Goal: Check status: Check status

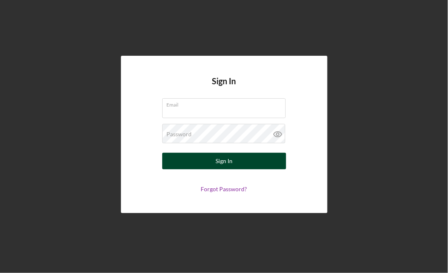
type input "[EMAIL_ADDRESS][DOMAIN_NAME]"
click at [194, 160] on button "Sign In" at bounding box center [224, 161] width 124 height 17
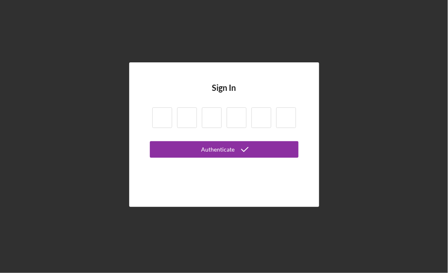
click at [167, 116] on input at bounding box center [162, 117] width 20 height 21
type input "2"
type input "0"
type input "1"
type input "6"
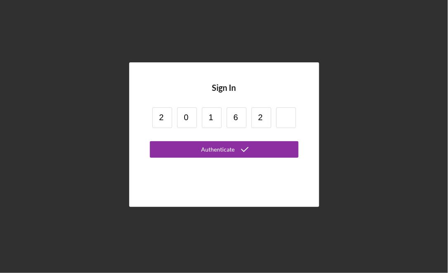
type input "2"
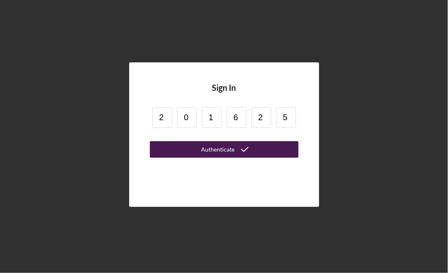
type input "5"
click at [232, 149] on div "Authenticate" at bounding box center [217, 149] width 33 height 17
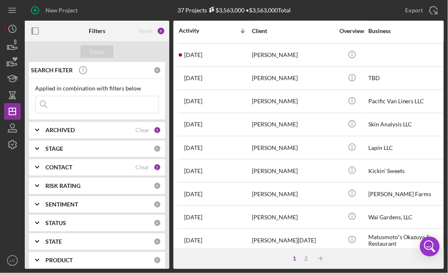
scroll to position [50, 0]
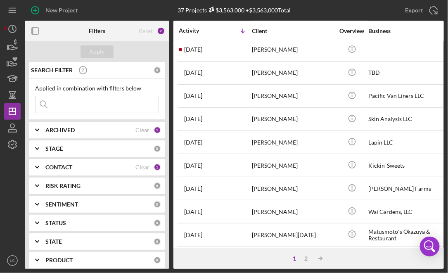
click at [232, 149] on div "[DATE] [PERSON_NAME]" at bounding box center [215, 142] width 72 height 22
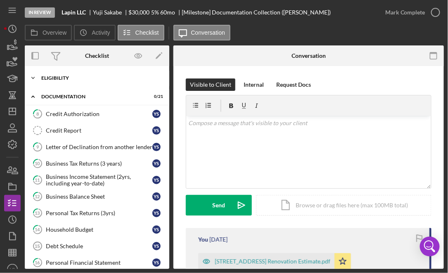
click at [58, 76] on div "Eligibility" at bounding box center [100, 78] width 118 height 5
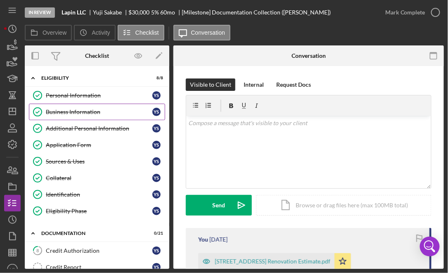
click at [62, 109] on div "Business Information" at bounding box center [99, 112] width 106 height 7
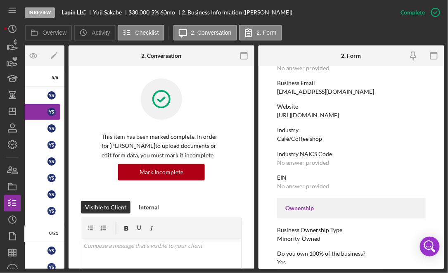
scroll to position [167, 0]
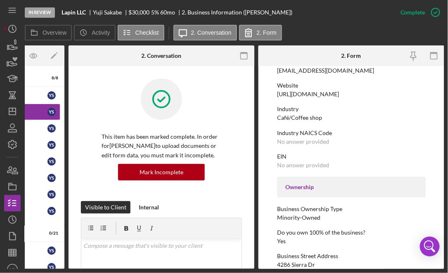
click at [308, 136] on div "Industry NAICS Code" at bounding box center [351, 133] width 149 height 7
click at [310, 145] on div "No answer provided" at bounding box center [303, 141] width 52 height 7
click at [308, 136] on div "Industry NAICS Code" at bounding box center [351, 133] width 149 height 7
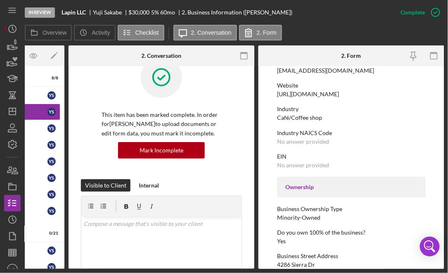
scroll to position [25, 0]
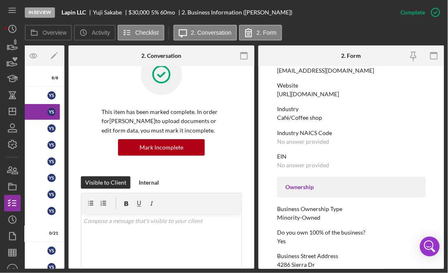
click at [333, 136] on div "Industry NAICS Code" at bounding box center [351, 133] width 149 height 7
drag, startPoint x: 334, startPoint y: 138, endPoint x: 277, endPoint y: 139, distance: 57.0
click at [277, 136] on div "Industry NAICS Code" at bounding box center [351, 133] width 149 height 7
copy div "Industry NAICS Code"
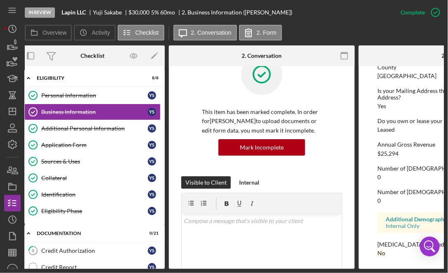
scroll to position [0, 0]
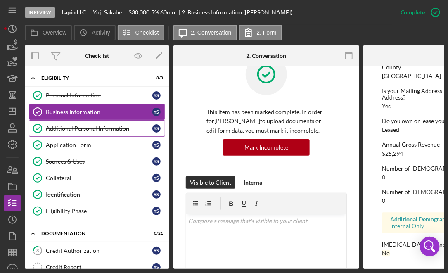
click at [98, 125] on div "Additional Personal Information" at bounding box center [99, 128] width 106 height 7
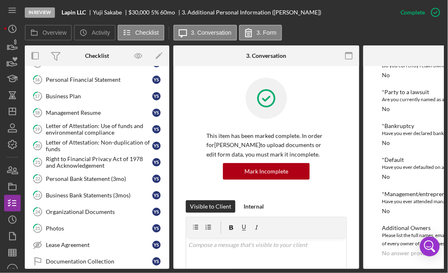
scroll to position [322, 0]
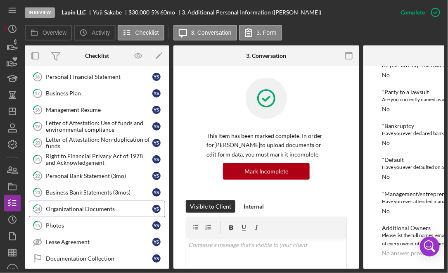
click at [64, 201] on link "24 Organizational Documents Y S" at bounding box center [97, 209] width 136 height 17
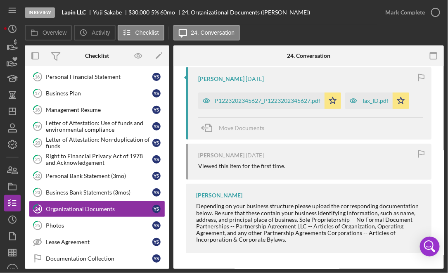
scroll to position [149, 0]
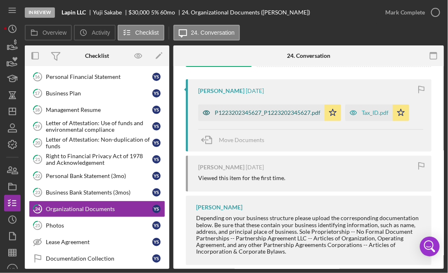
click at [246, 110] on div "P1223202345627_P1223202345627.pdf" at bounding box center [268, 112] width 106 height 7
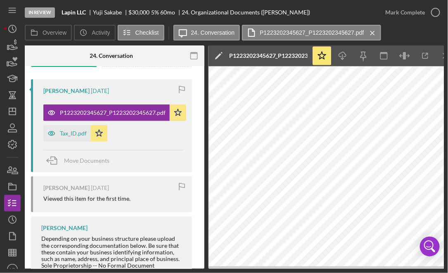
scroll to position [0, 167]
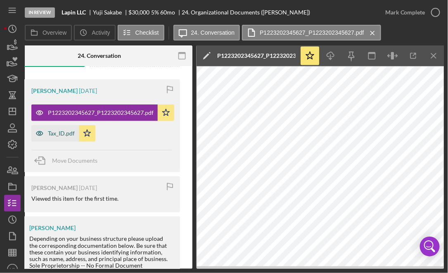
click at [62, 134] on div "Tax_ID.pdf" at bounding box center [61, 133] width 27 height 7
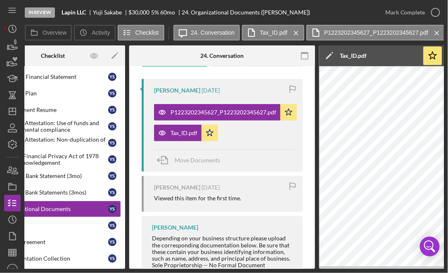
scroll to position [0, 0]
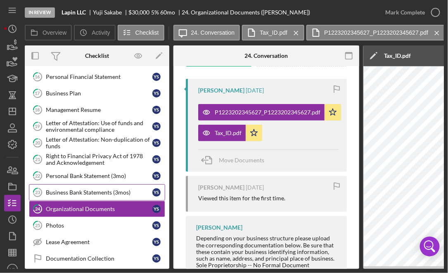
click at [98, 189] on div "Business Bank Statements (3mos)" at bounding box center [99, 192] width 106 height 7
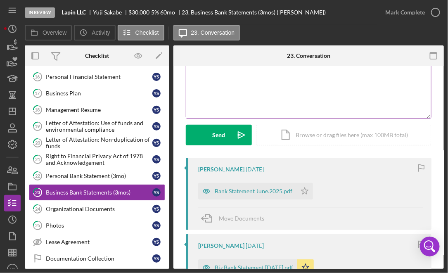
scroll to position [125, 0]
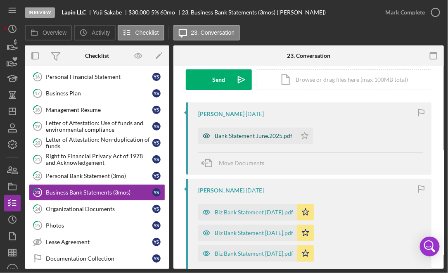
click at [260, 134] on div "Bank Statement June.2025.pdf" at bounding box center [254, 136] width 78 height 7
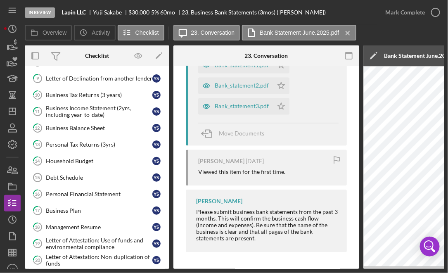
scroll to position [200, 0]
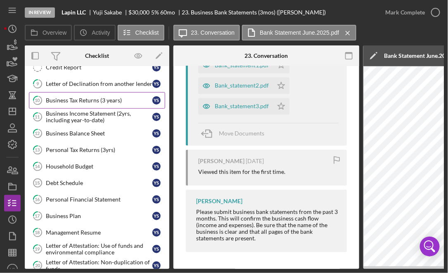
click at [83, 92] on link "10 Business Tax Returns (3 years) Y S" at bounding box center [97, 100] width 136 height 17
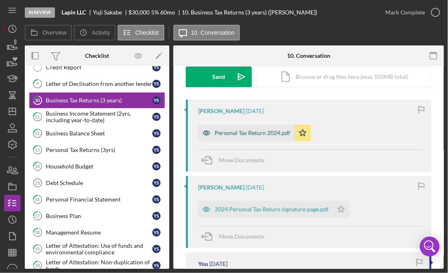
scroll to position [131, 0]
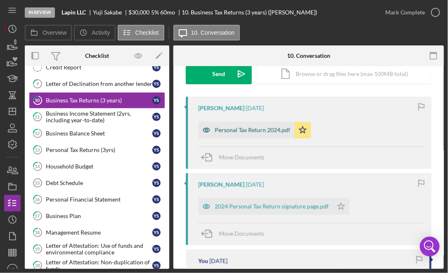
click at [253, 131] on div "Personal Tax Return 2024.pdf" at bounding box center [253, 130] width 76 height 7
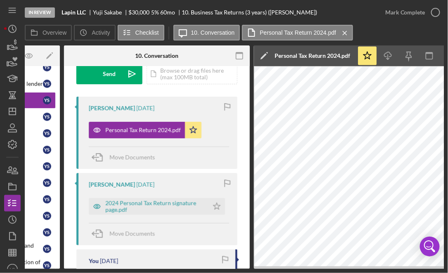
scroll to position [0, 167]
